Goal: Task Accomplishment & Management: Complete application form

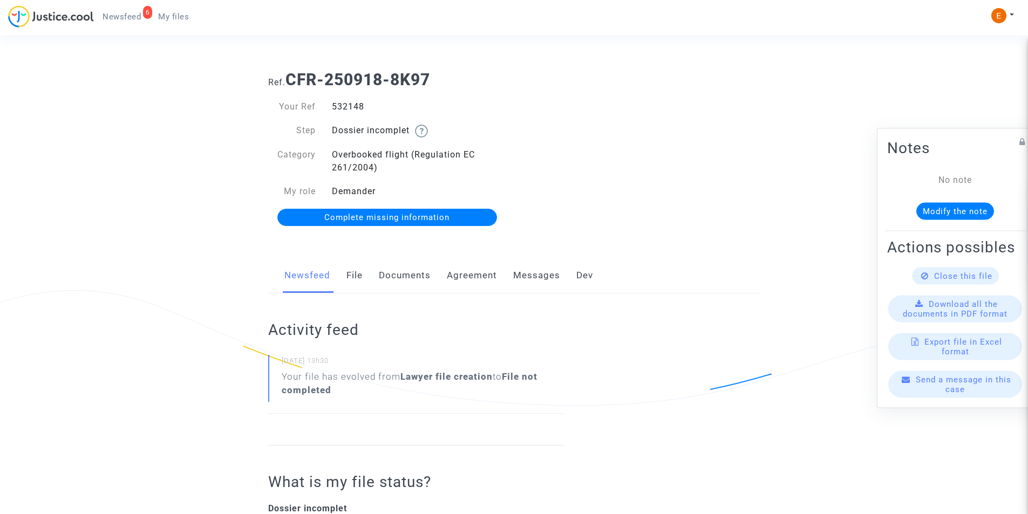
click at [408, 281] on link "Documents" at bounding box center [405, 276] width 52 height 36
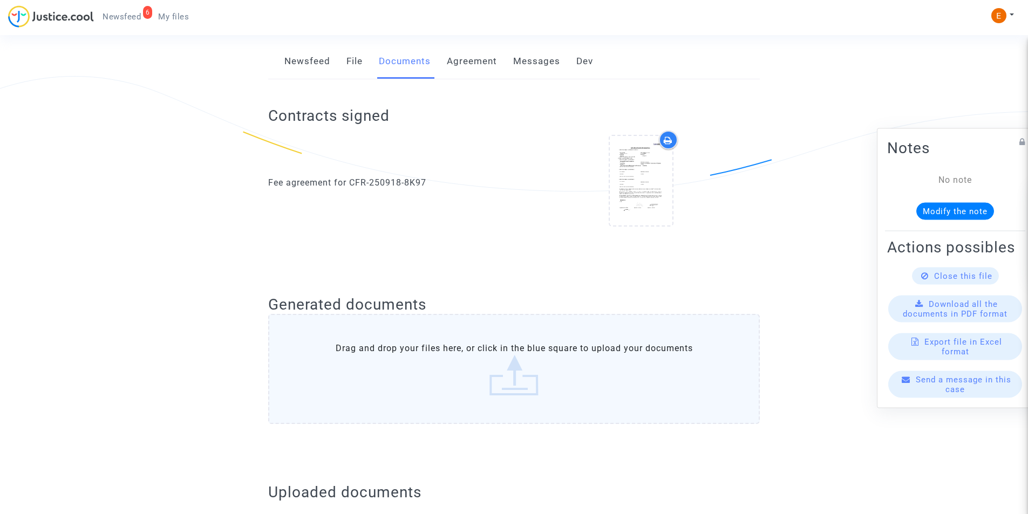
scroll to position [216, 0]
click at [481, 377] on label "Drag and drop your files here, or click in the blue square to upload your docum…" at bounding box center [514, 367] width 492 height 110
click at [0, 0] on input "Drag and drop your files here, or click in the blue square to upload your docum…" at bounding box center [0, 0] width 0 height 0
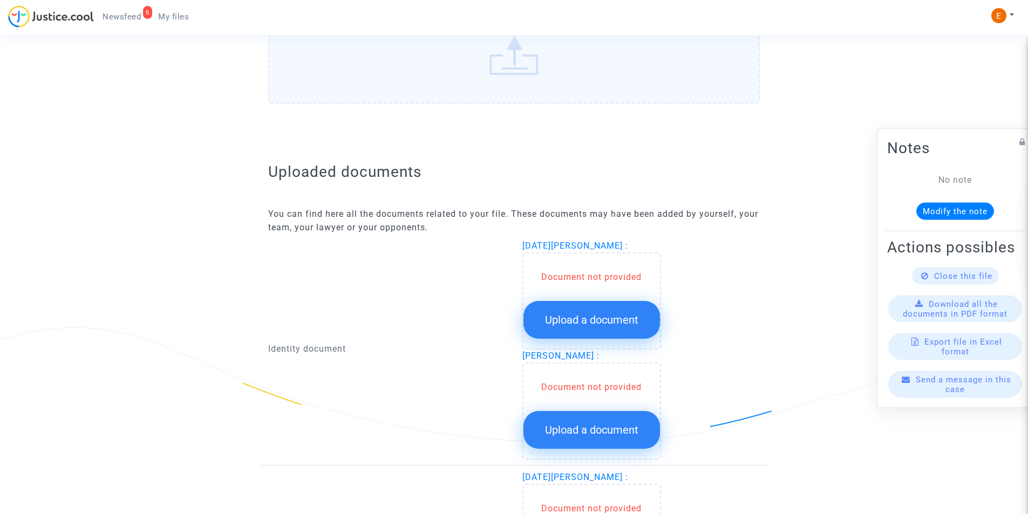
scroll to position [540, 0]
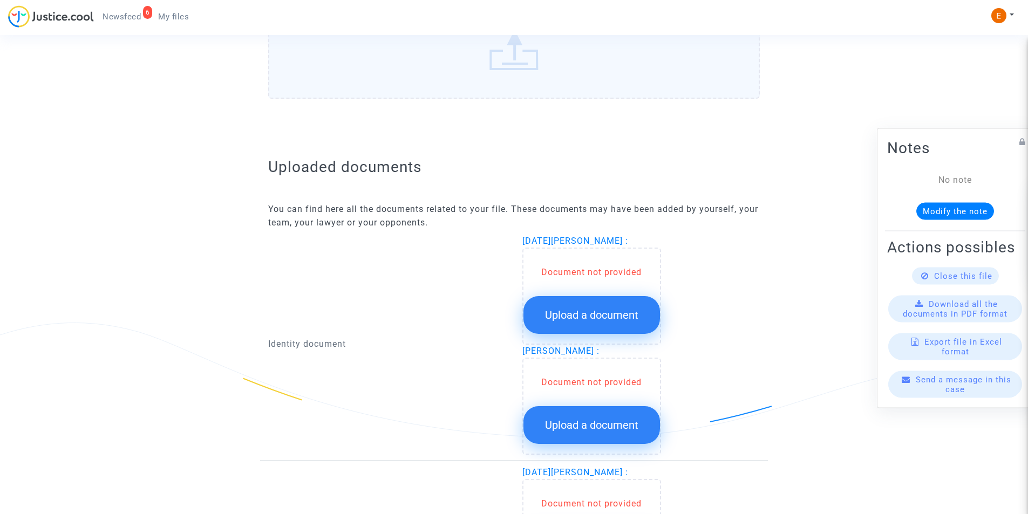
click at [591, 311] on span "Upload a document" at bounding box center [591, 315] width 93 height 13
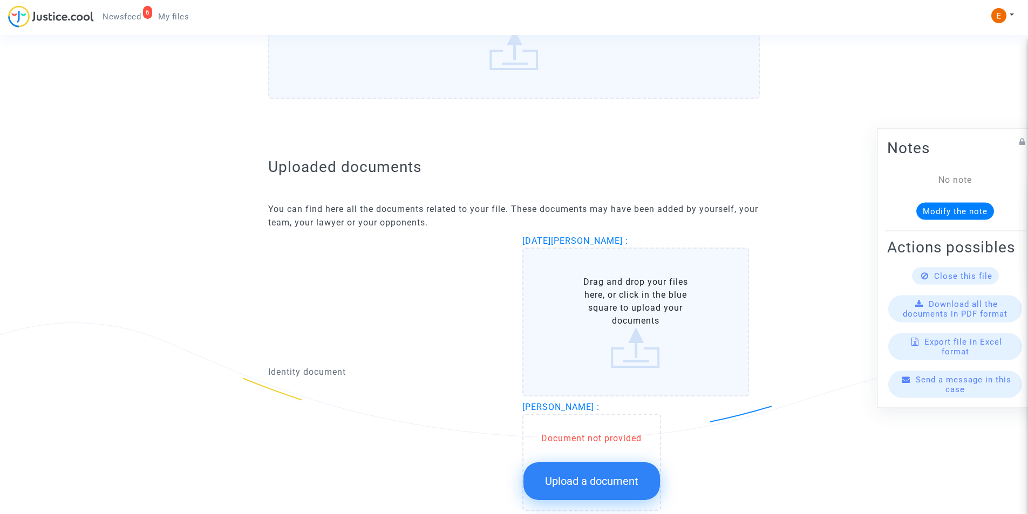
click at [620, 298] on label "Drag and drop your files here, or click in the blue square to upload your docum…" at bounding box center [635, 322] width 227 height 149
click at [0, 0] on input "Drag and drop your files here, or click in the blue square to upload your docum…" at bounding box center [0, 0] width 0 height 0
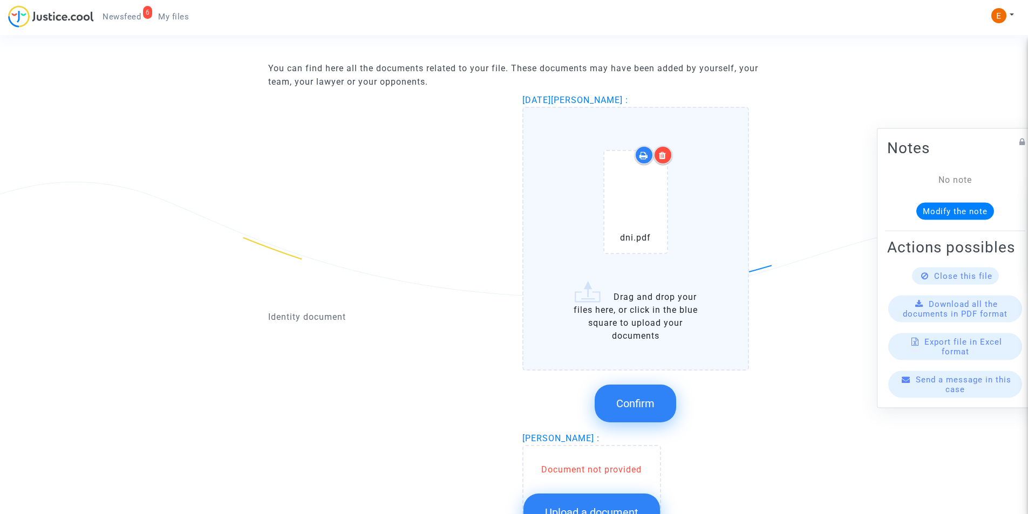
scroll to position [702, 0]
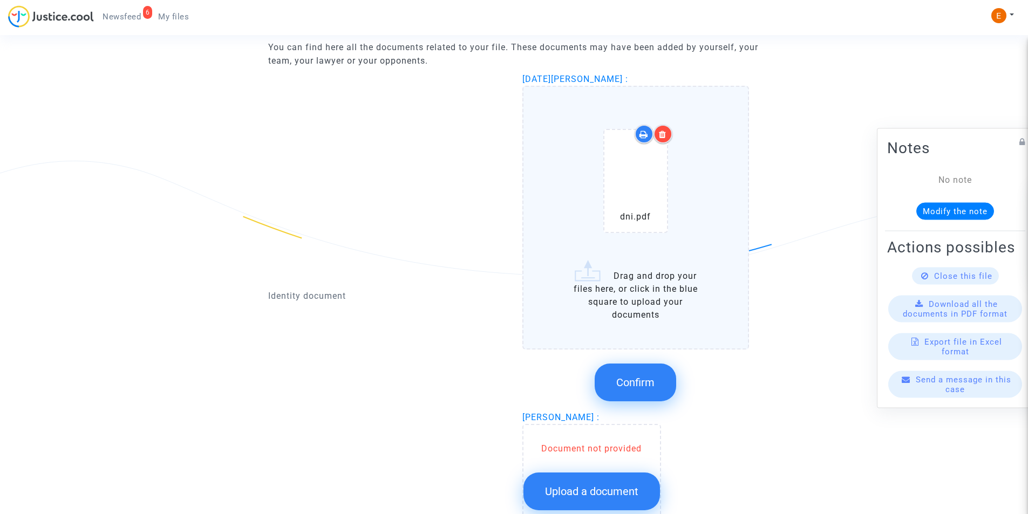
click at [625, 378] on span "Confirm" at bounding box center [635, 382] width 38 height 13
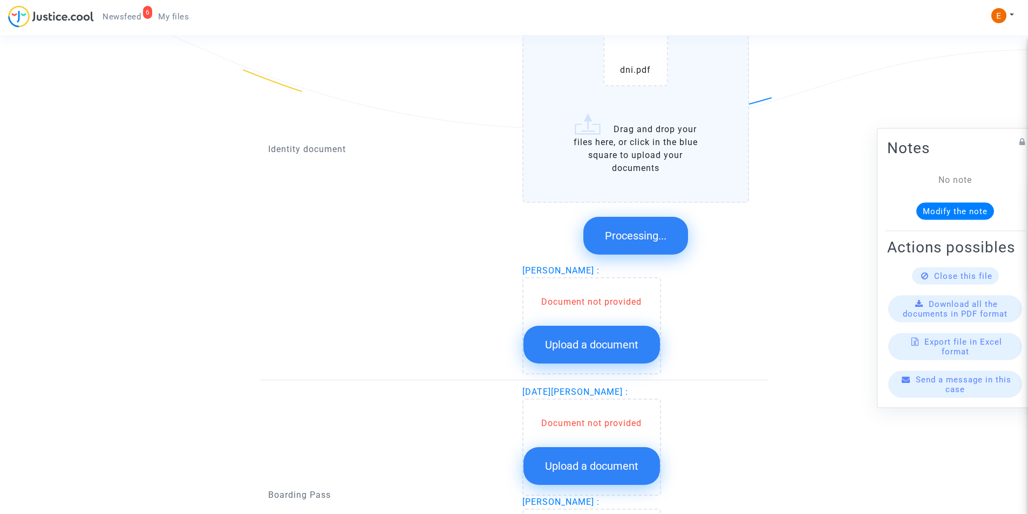
scroll to position [793, 0]
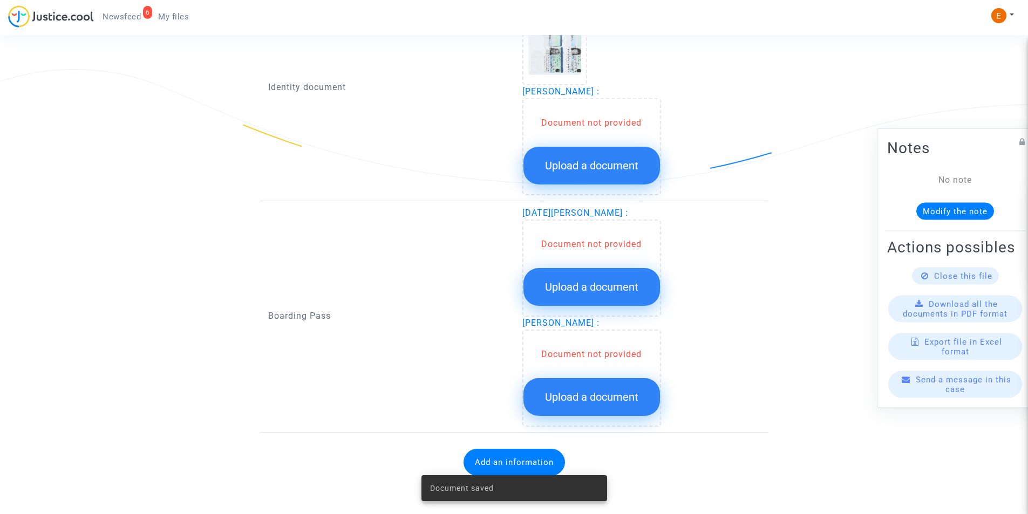
click at [576, 119] on div "Document not provided" at bounding box center [591, 123] width 137 height 13
click at [589, 155] on button "Upload a document" at bounding box center [591, 166] width 137 height 38
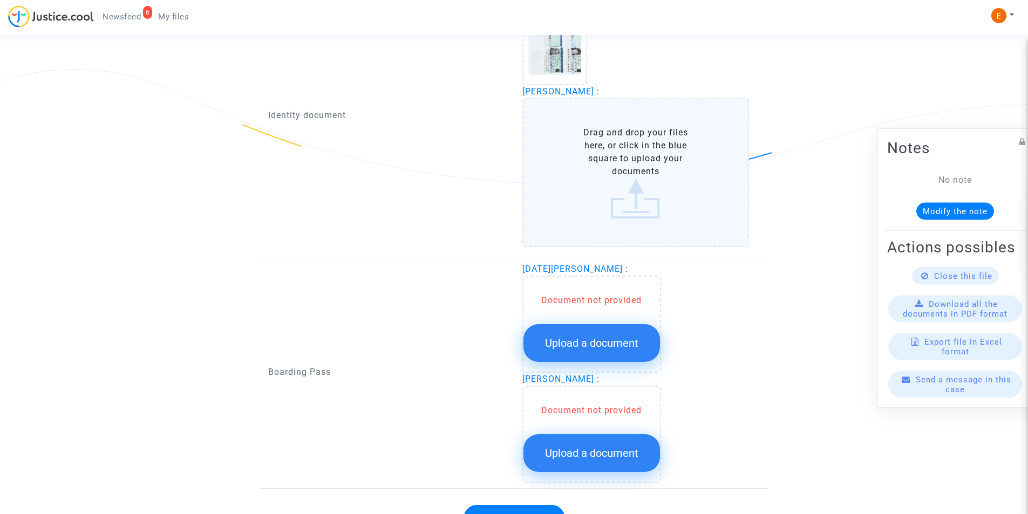
click at [562, 168] on label "Drag and drop your files here, or click in the blue square to upload your docum…" at bounding box center [635, 172] width 227 height 149
click at [0, 0] on input "Drag and drop your files here, or click in the blue square to upload your docum…" at bounding box center [0, 0] width 0 height 0
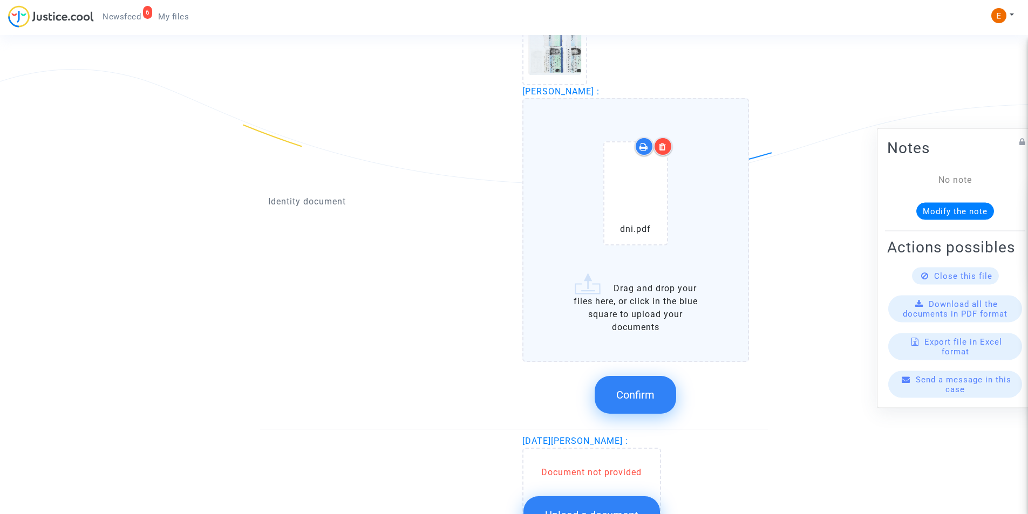
click at [651, 405] on button "Confirm" at bounding box center [635, 395] width 81 height 38
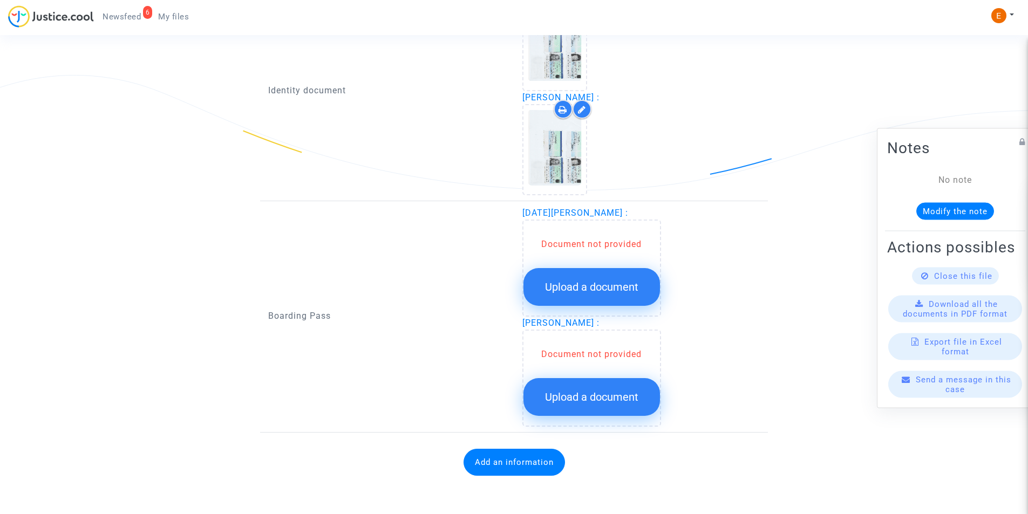
click at [575, 293] on span "Upload a document" at bounding box center [591, 287] width 93 height 13
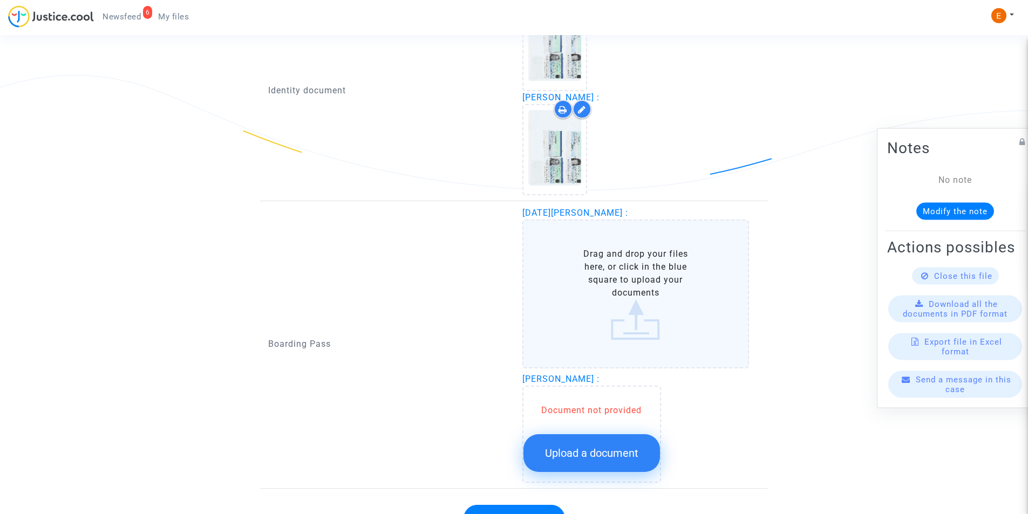
click at [586, 281] on label "Drag and drop your files here, or click in the blue square to upload your docum…" at bounding box center [635, 294] width 227 height 149
click at [0, 0] on input "Drag and drop your files here, or click in the blue square to upload your docum…" at bounding box center [0, 0] width 0 height 0
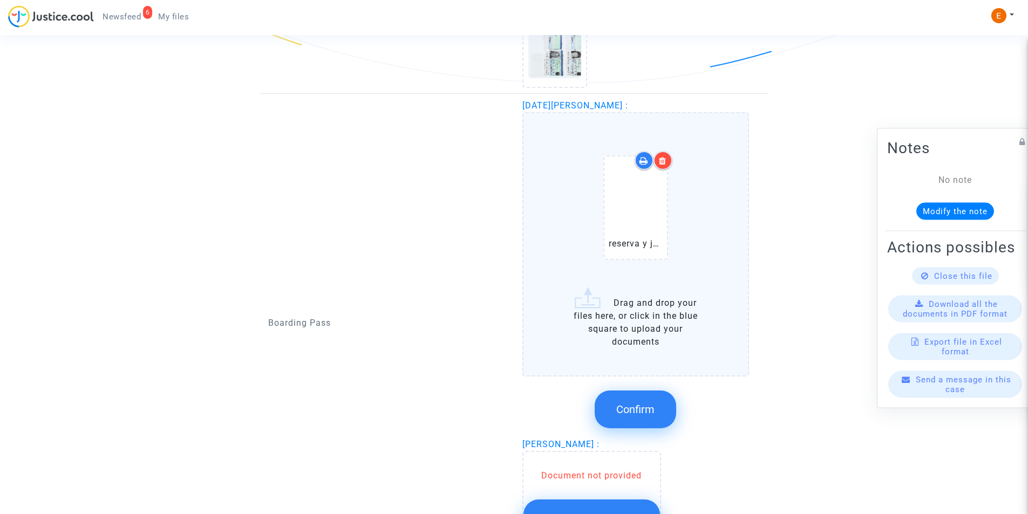
scroll to position [895, 0]
click at [637, 401] on button "Confirm" at bounding box center [635, 409] width 81 height 38
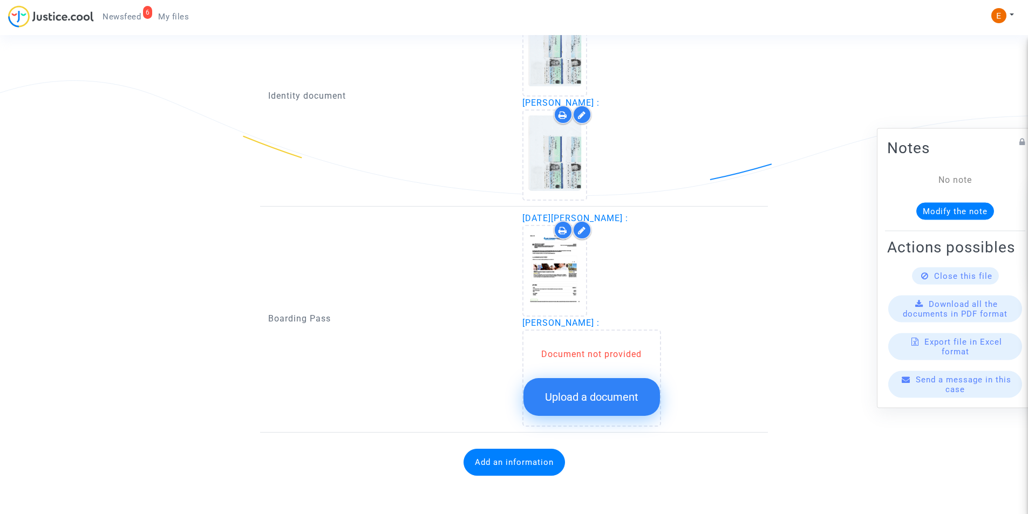
scroll to position [782, 0]
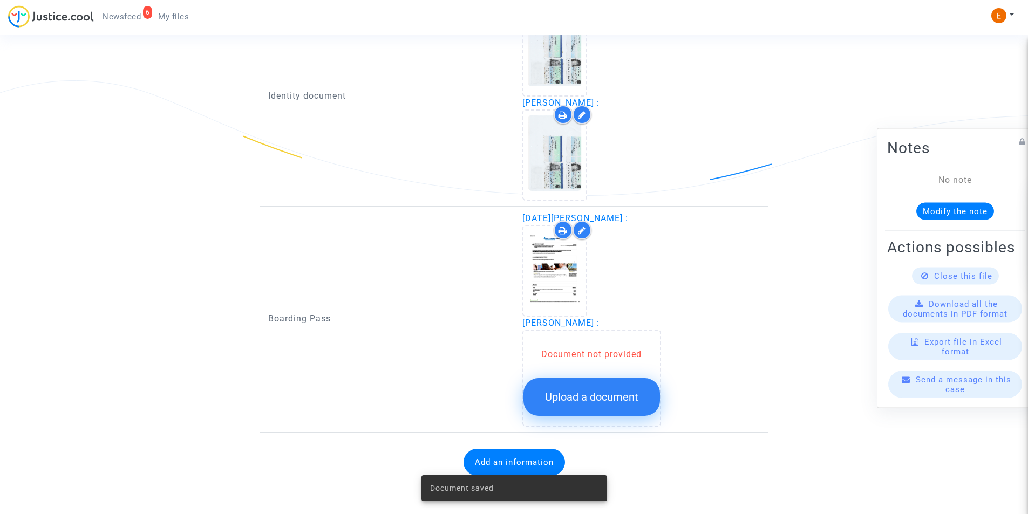
click at [589, 390] on button "Upload a document" at bounding box center [591, 397] width 137 height 38
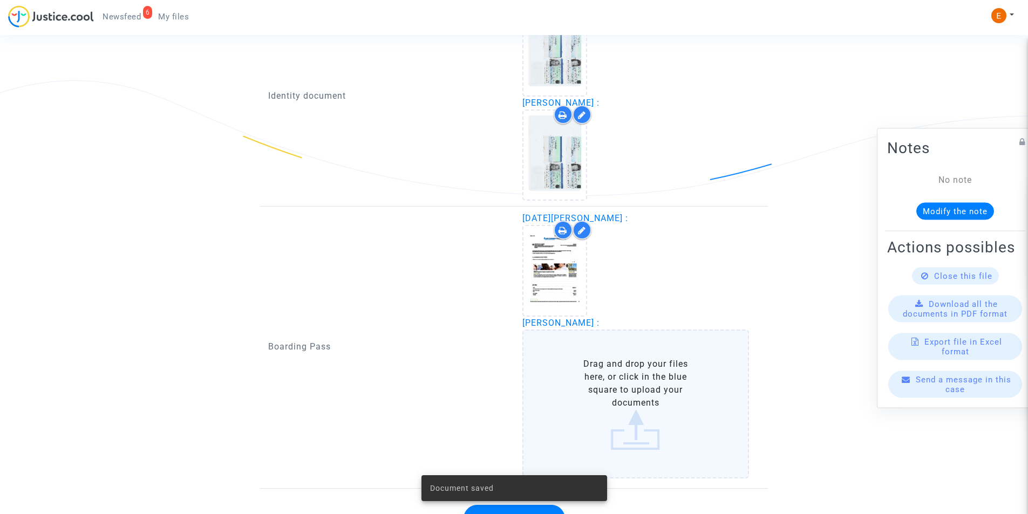
click at [603, 385] on label "Drag and drop your files here, or click in the blue square to upload your docum…" at bounding box center [635, 404] width 227 height 149
click at [0, 0] on input "Drag and drop your files here, or click in the blue square to upload your docum…" at bounding box center [0, 0] width 0 height 0
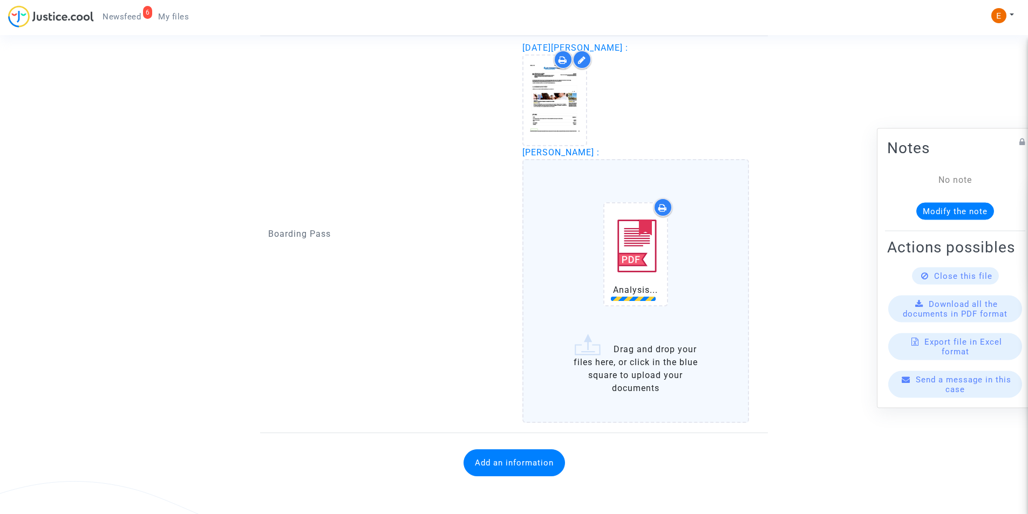
scroll to position [953, 0]
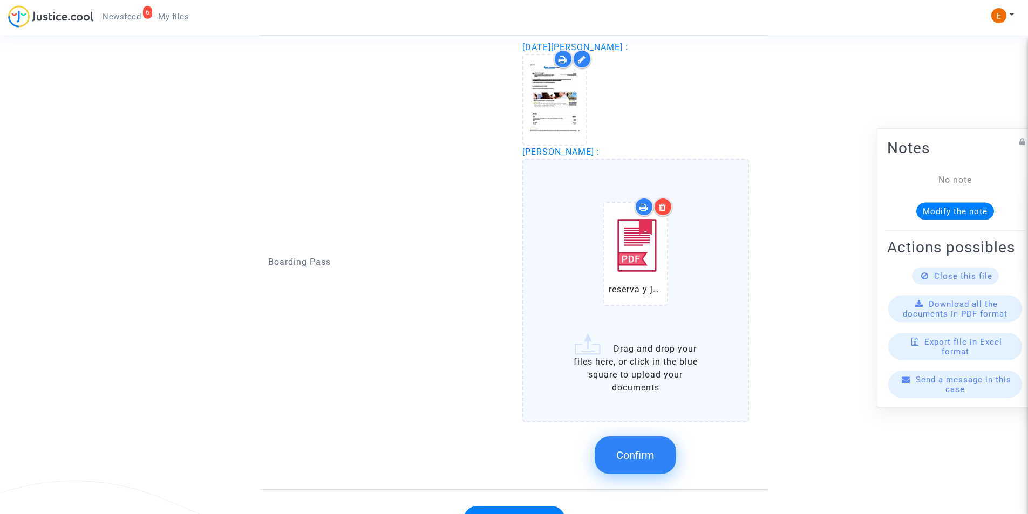
click at [620, 451] on span "Confirm" at bounding box center [635, 455] width 38 height 13
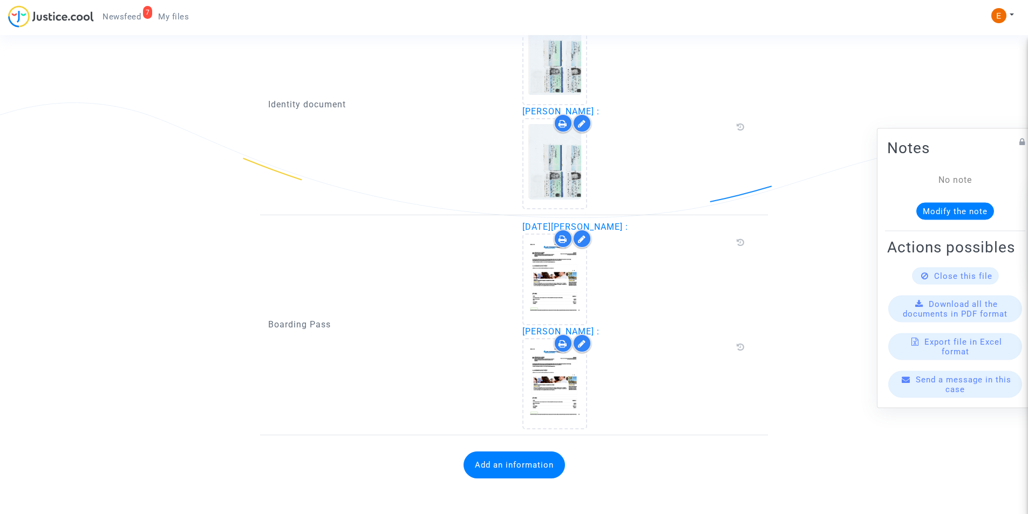
scroll to position [763, 0]
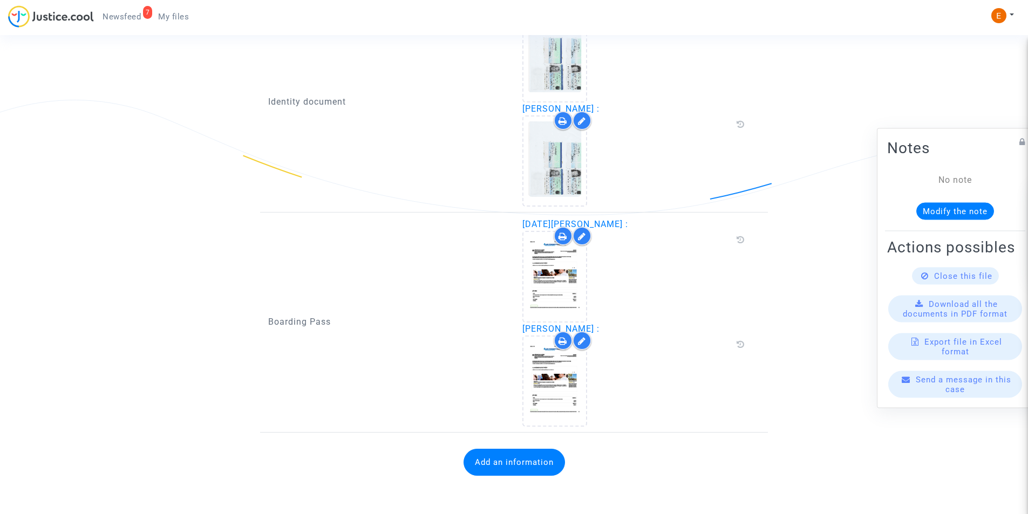
click at [504, 457] on button "Add an information" at bounding box center [514, 462] width 101 height 27
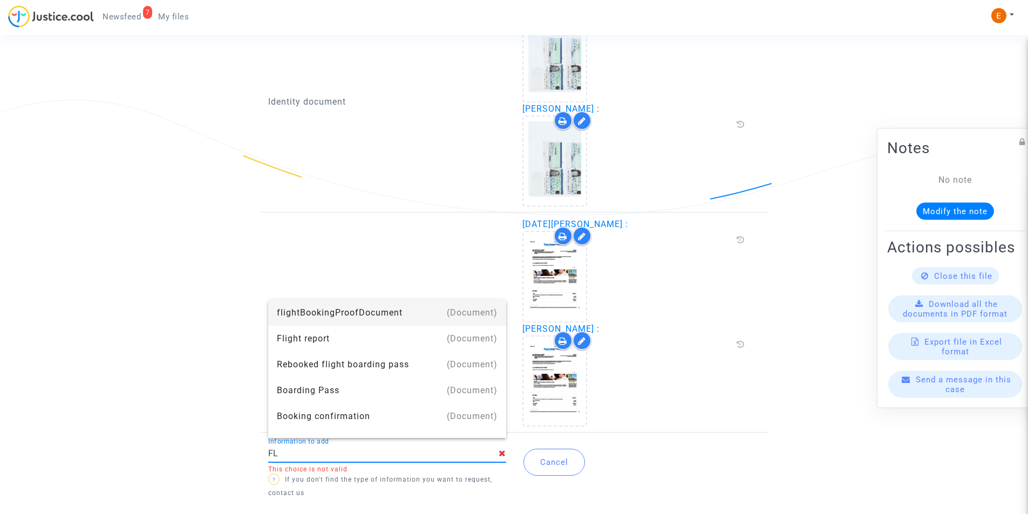
type input "F"
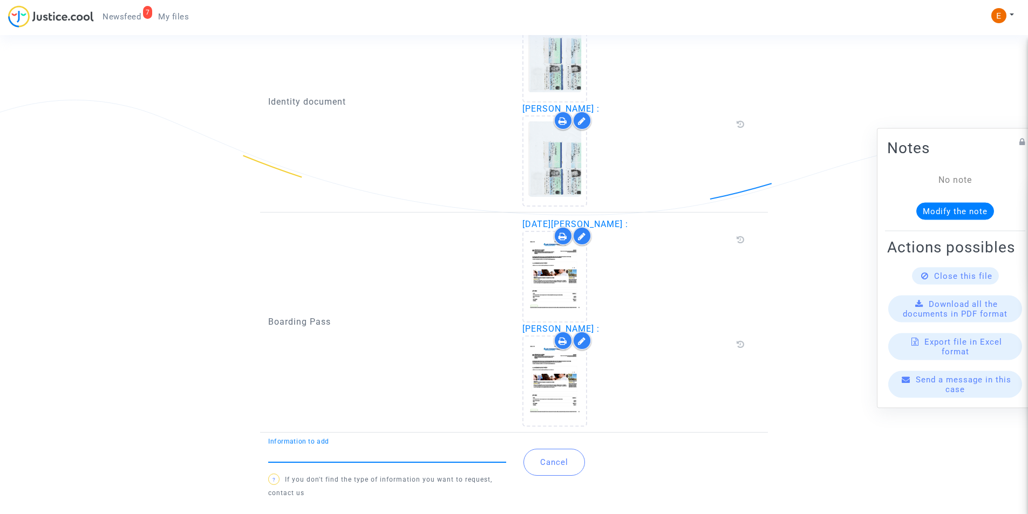
click at [566, 467] on button "Cancel" at bounding box center [554, 462] width 62 height 27
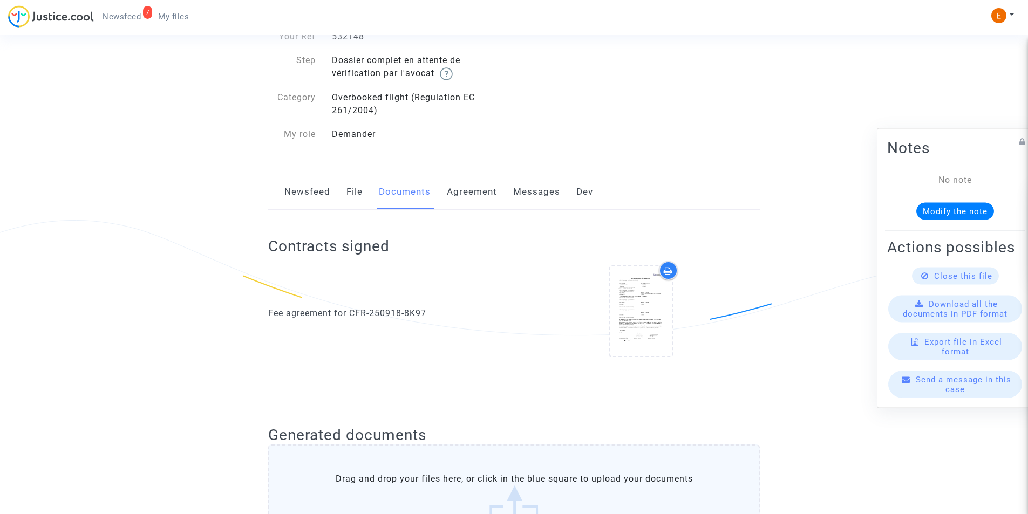
scroll to position [0, 0]
